Goal: Task Accomplishment & Management: Use online tool/utility

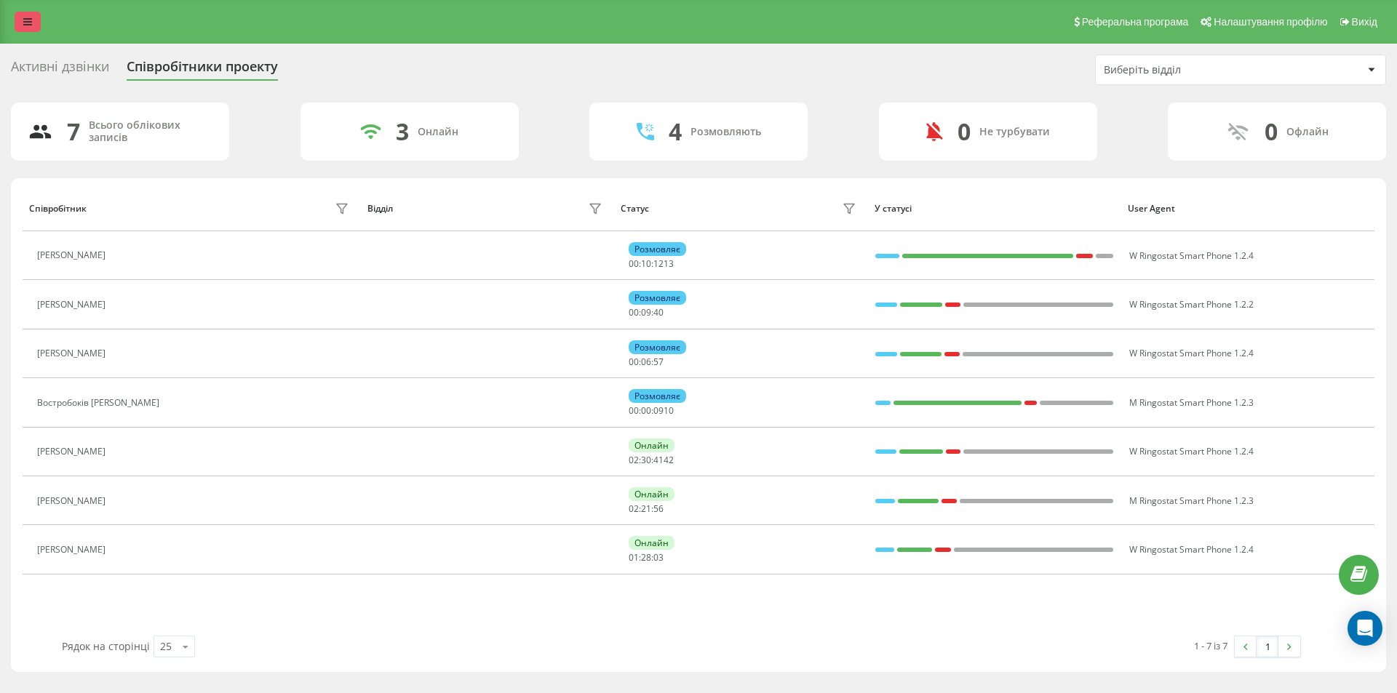
click at [25, 31] on link at bounding box center [28, 22] width 26 height 20
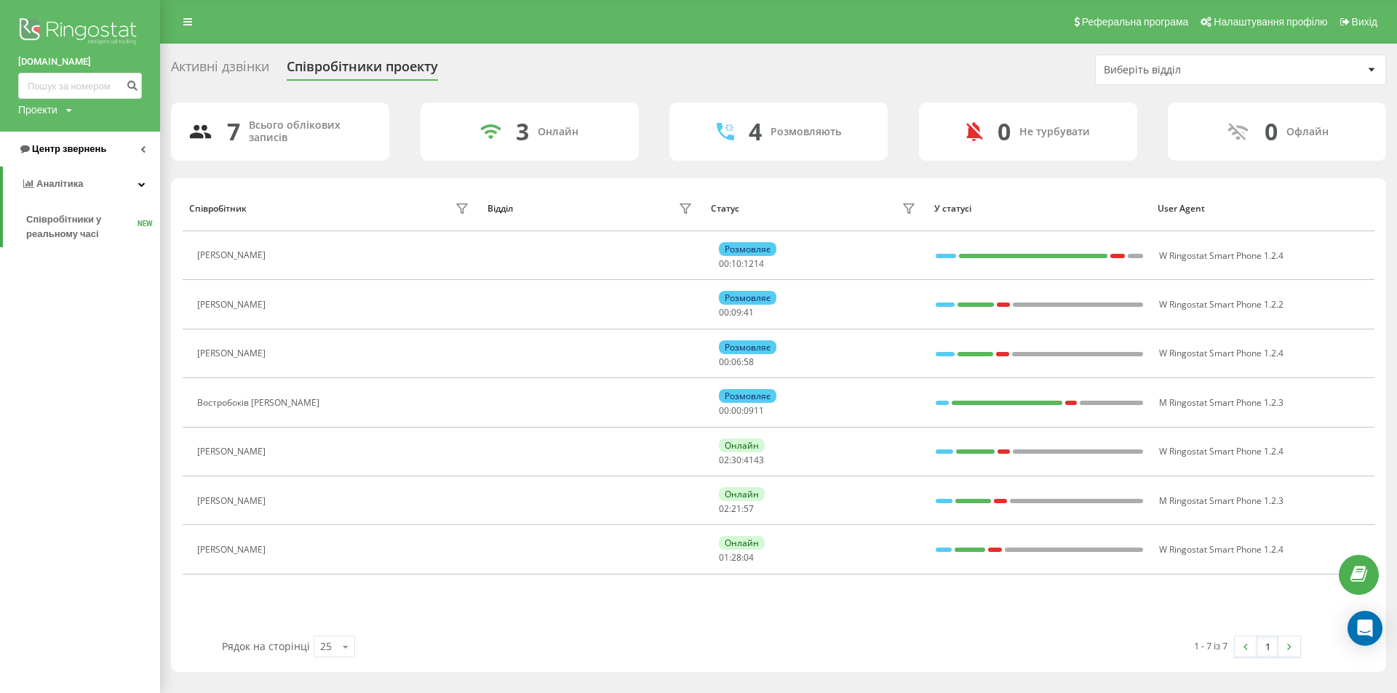
click at [80, 151] on font "Центр звернень" at bounding box center [69, 148] width 74 height 11
click at [92, 173] on link "Журнал дзвінків" at bounding box center [93, 185] width 134 height 26
